Goal: Complete application form

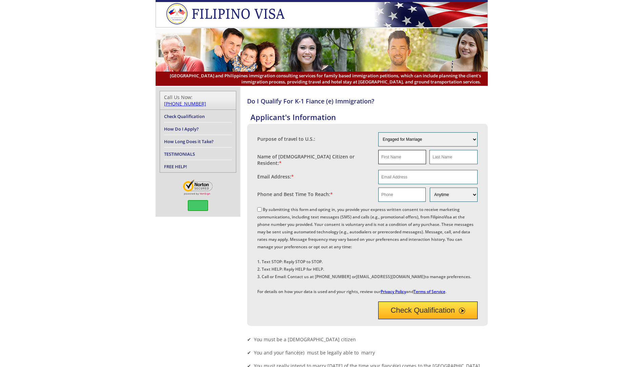
click at [396, 159] on input "text" at bounding box center [402, 157] width 48 height 14
type input "robert"
type input "vealey"
type input "(216) 868-1709"
click at [431, 175] on input "email" at bounding box center [427, 177] width 99 height 14
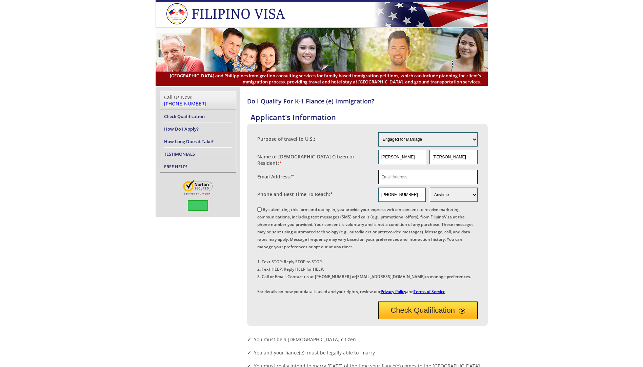
type input "robert_vealey2000@yahoo.com"
click at [467, 191] on select "Morning Afternoon Evening Weekend Anytime" at bounding box center [453, 194] width 47 height 14
select select "Evening"
click at [430, 187] on select "Morning Afternoon Evening Weekend Anytime" at bounding box center [453, 194] width 47 height 14
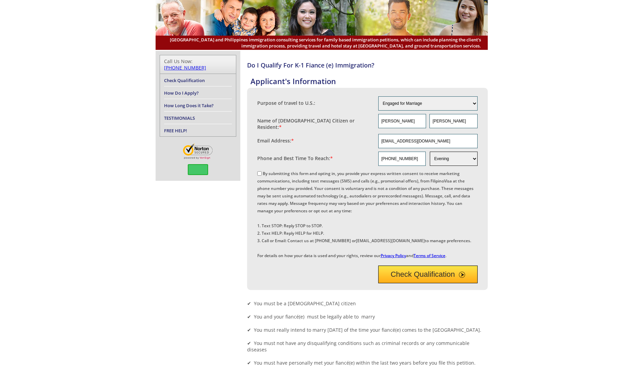
scroll to position [68, 0]
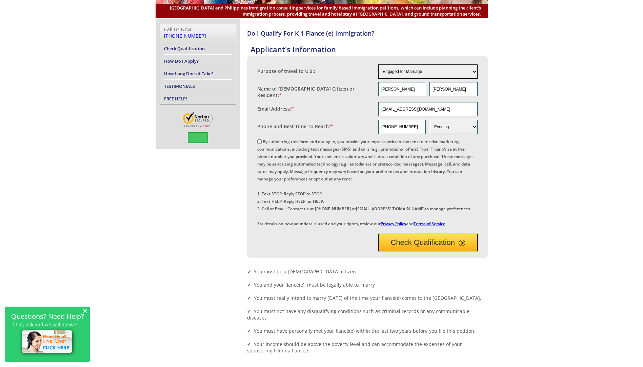
click at [472, 68] on select "Engaged for Marriage Already Married to U.S. Citizen / Resident For Short Term …" at bounding box center [427, 71] width 99 height 14
select select "9"
click at [378, 64] on select "Engaged for Marriage Already Married to U.S. Citizen / Resident For Short Term …" at bounding box center [427, 71] width 99 height 14
click at [424, 251] on button "Check Qualification" at bounding box center [427, 243] width 99 height 18
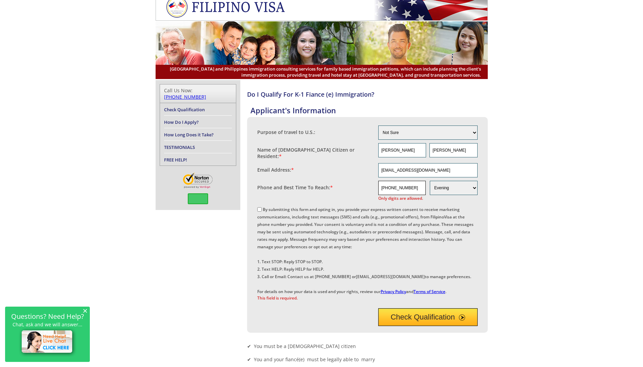
scroll to position [0, 0]
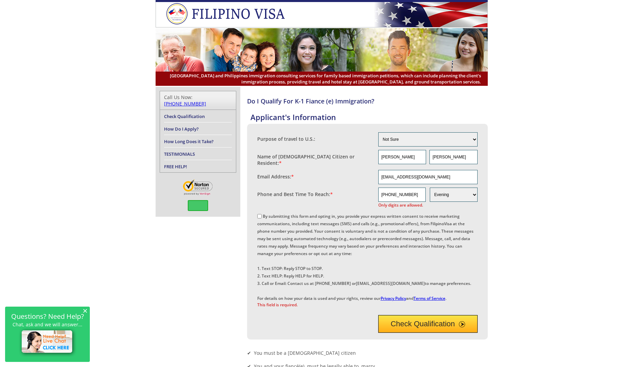
drag, startPoint x: 463, startPoint y: 160, endPoint x: 380, endPoint y: 156, distance: 82.8
click at [381, 155] on div "robert vealey" at bounding box center [427, 157] width 99 height 14
drag, startPoint x: 449, startPoint y: 173, endPoint x: 316, endPoint y: 167, distance: 133.3
click at [317, 168] on fieldset "Email Address: * robert_vealey2000@yahoo.com" at bounding box center [367, 177] width 220 height 18
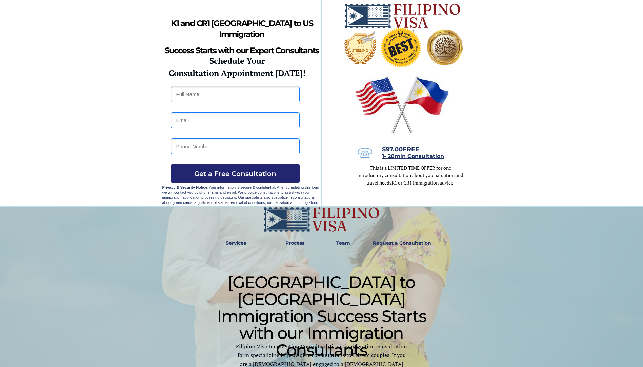
click at [208, 96] on input "text" at bounding box center [235, 94] width 129 height 16
click at [215, 95] on input "[PERSON_NAME]" at bounding box center [235, 94] width 129 height 16
type input "[PERSON_NAME] [PERSON_NAME]"
click at [215, 120] on input "email" at bounding box center [235, 120] width 129 height 16
type input "[EMAIL_ADDRESS][DOMAIN_NAME]"
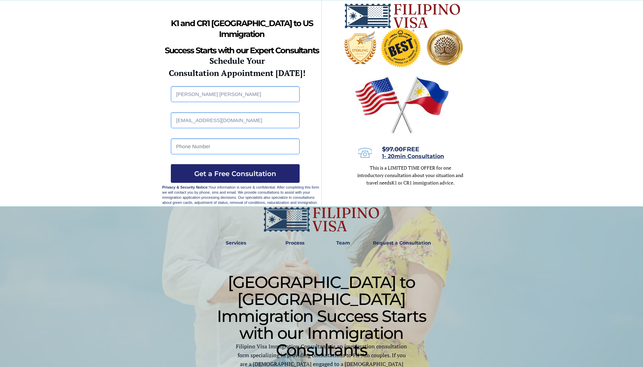
click at [213, 144] on input "tel" at bounding box center [235, 146] width 129 height 16
click at [181, 145] on input "+" at bounding box center [235, 146] width 129 height 16
type input "[PHONE_NUMBER]"
click at [232, 173] on span "Get a Free Consultation" at bounding box center [235, 173] width 129 height 8
